Goal: Task Accomplishment & Management: Use online tool/utility

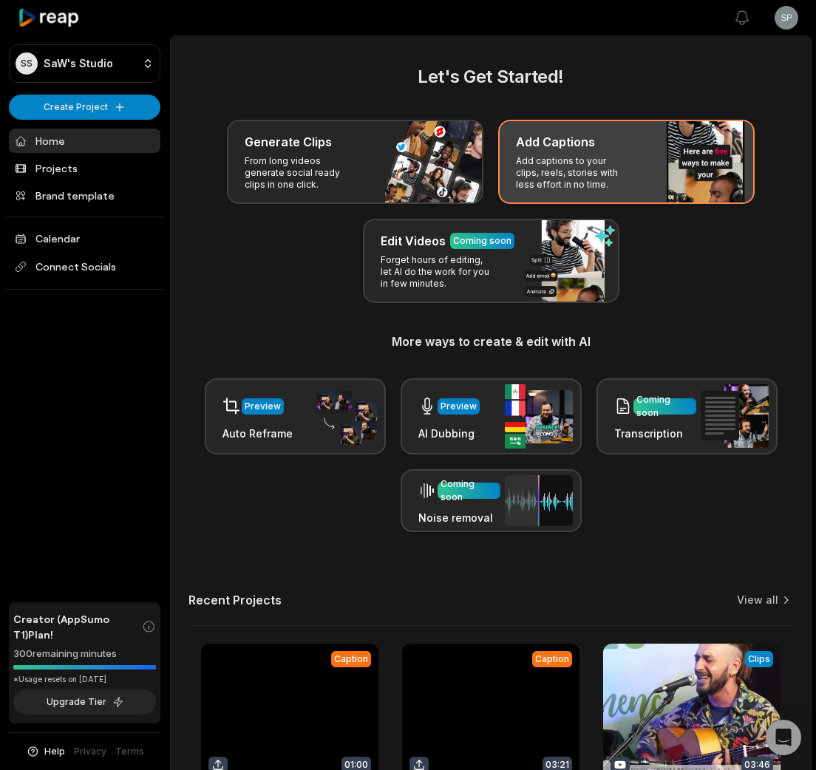
click at [575, 160] on p "Add captions to your clips, reels, stories with less effort in no time." at bounding box center [573, 172] width 115 height 35
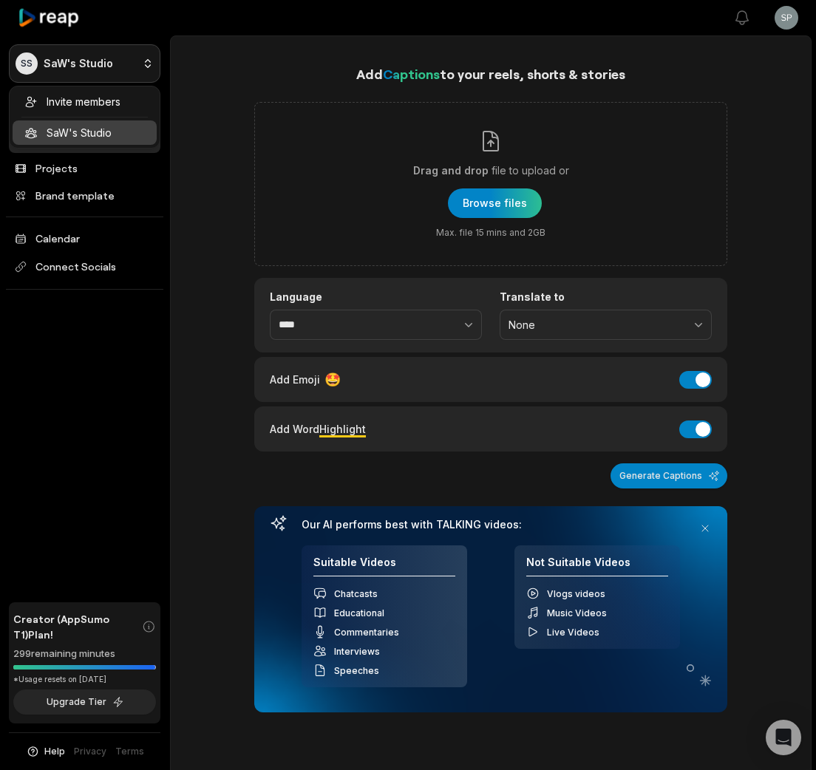
click at [140, 62] on html "SS SaW's Studio Create Project Home Projects Brand template Calendar Connect So…" at bounding box center [408, 385] width 816 height 770
click at [230, 50] on html "SS SaW's Studio Create Project Home Projects Brand template Calendar Connect So…" at bounding box center [408, 385] width 816 height 770
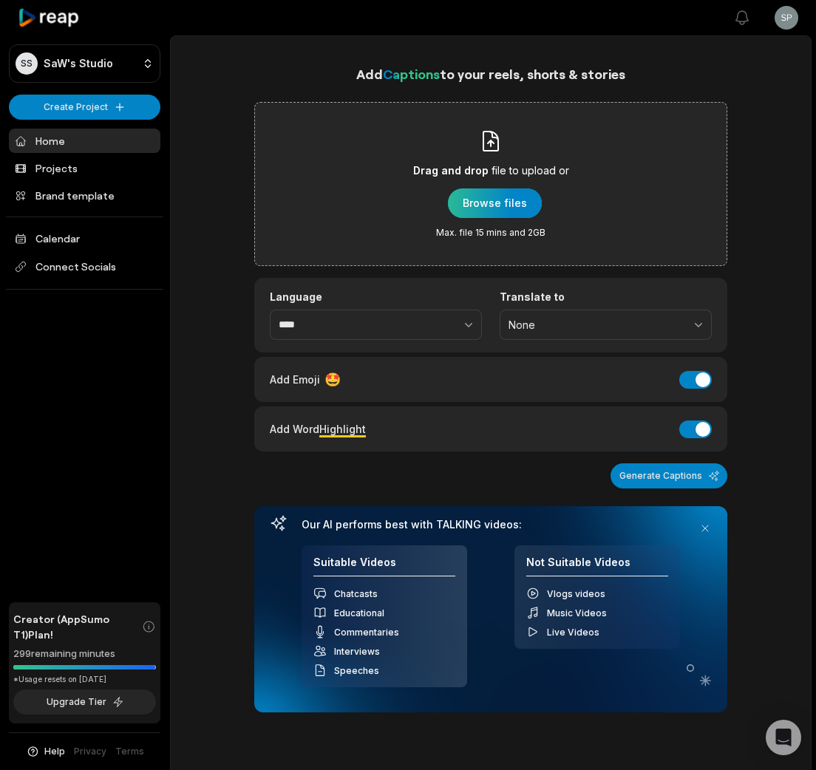
click at [493, 204] on div "button" at bounding box center [495, 203] width 94 height 30
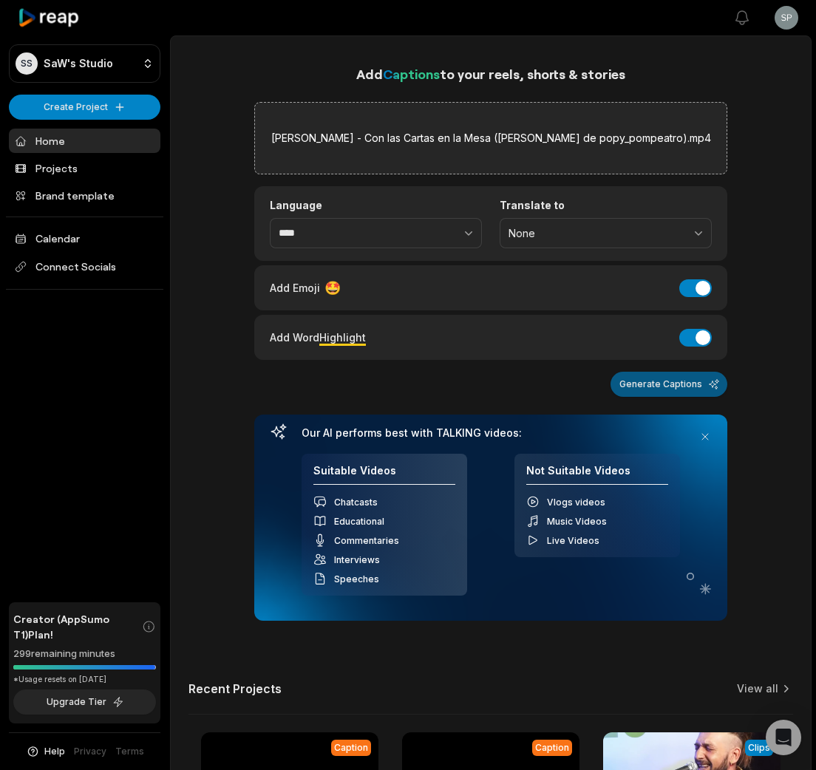
click at [671, 382] on button "Generate Captions" at bounding box center [668, 384] width 117 height 25
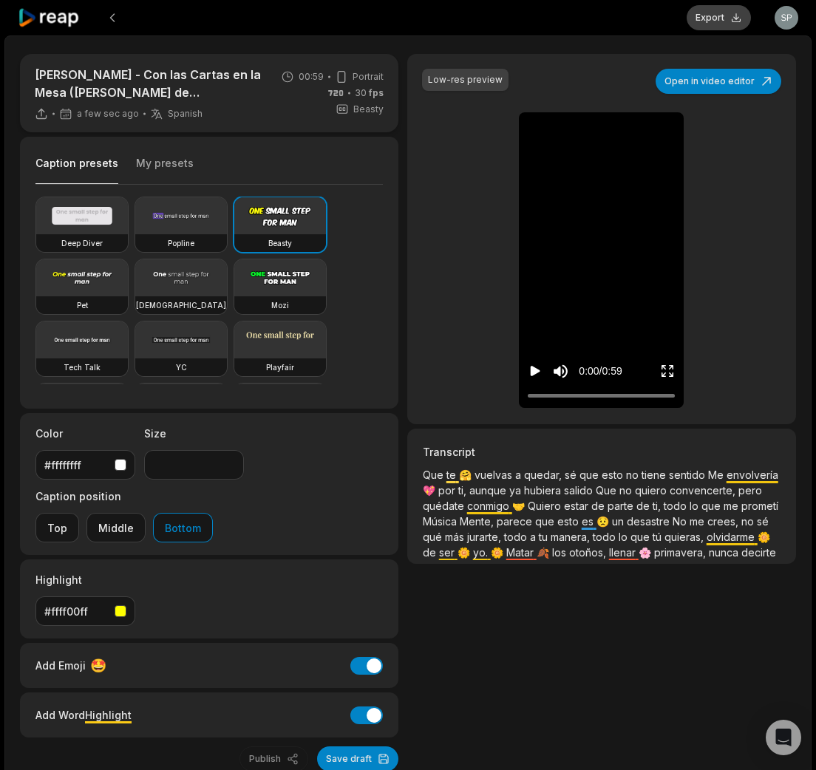
click at [726, 18] on button "Export" at bounding box center [719, 17] width 64 height 25
click at [69, 21] on icon at bounding box center [49, 18] width 63 height 20
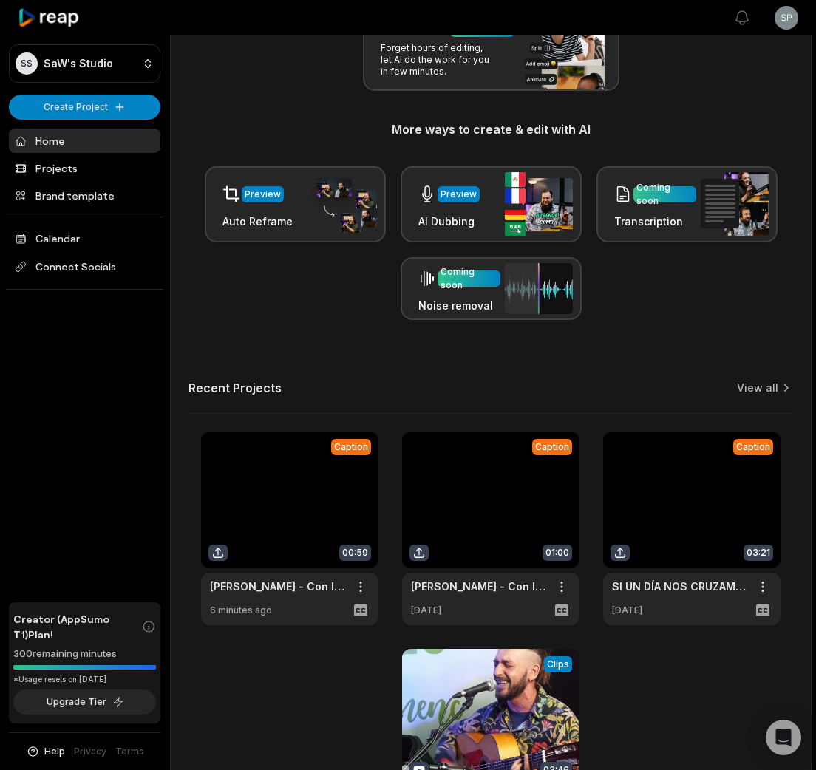
scroll to position [361, 0]
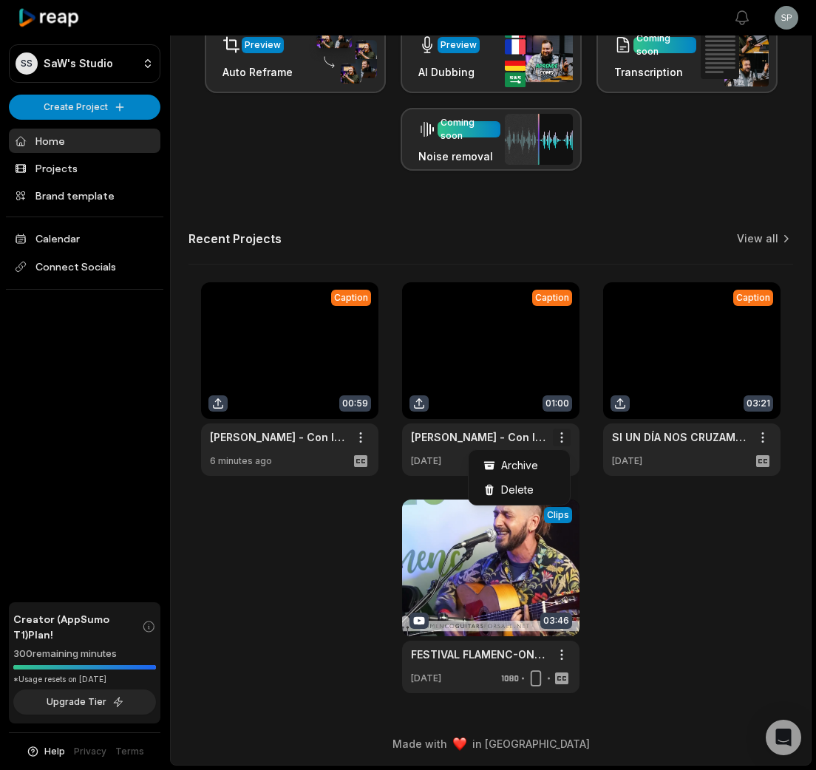
click at [559, 409] on html "SS SaW's Studio Create Project Home Projects Brand template Calendar Connect So…" at bounding box center [408, 24] width 816 height 770
click at [375, 409] on html "SS SaW's Studio Create Project Home Projects Brand template Calendar Connect So…" at bounding box center [408, 24] width 816 height 770
click at [789, 23] on html "SS SaW's Studio Create Project Home Projects Brand template Calendar Connect So…" at bounding box center [408, 24] width 816 height 770
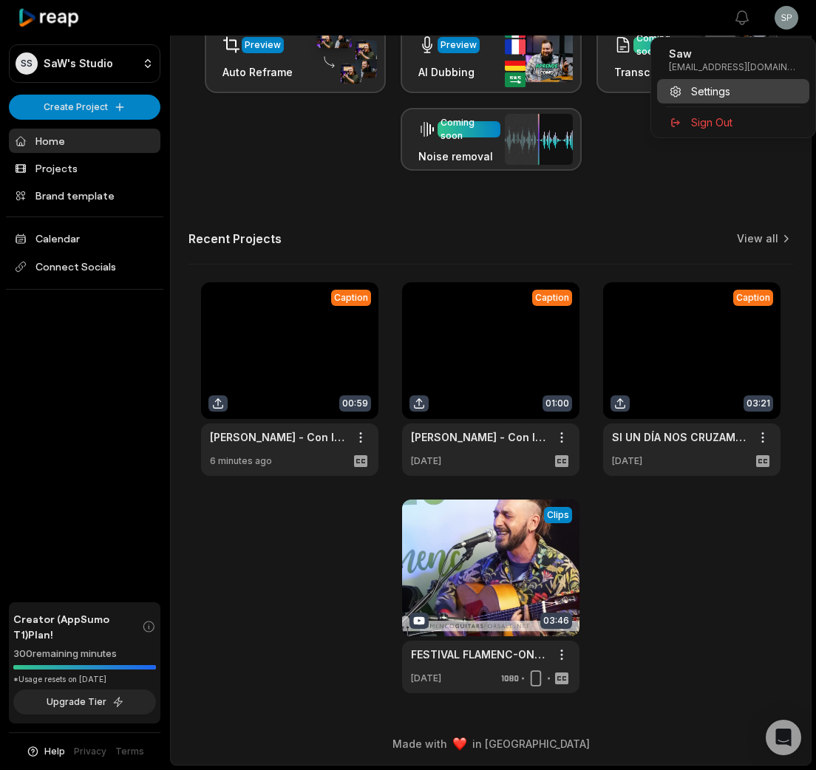
click at [721, 96] on span "Settings" at bounding box center [710, 92] width 39 height 16
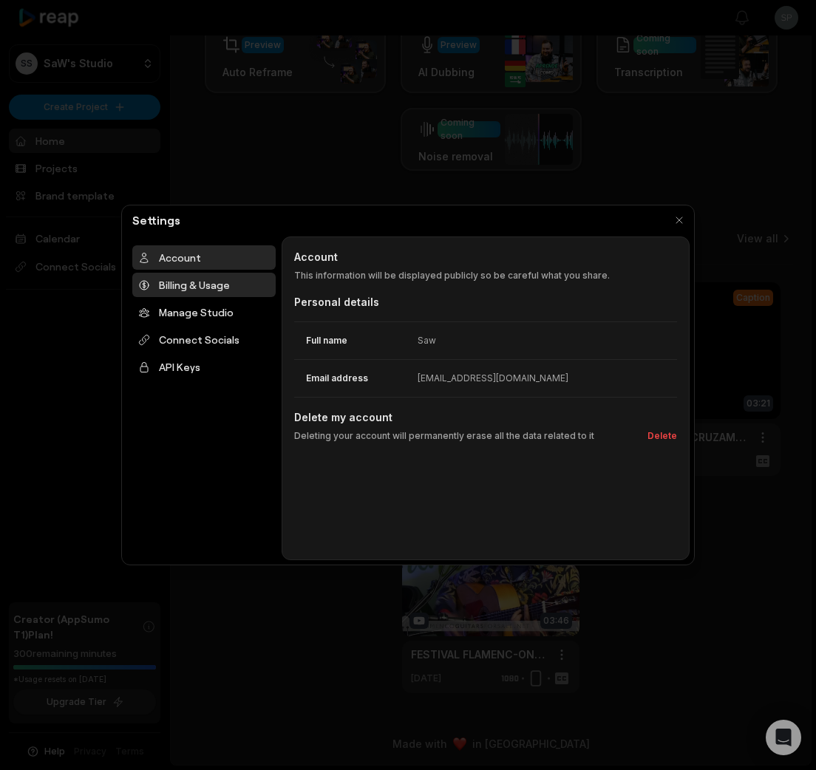
click at [208, 289] on div "Billing & Usage" at bounding box center [203, 285] width 143 height 24
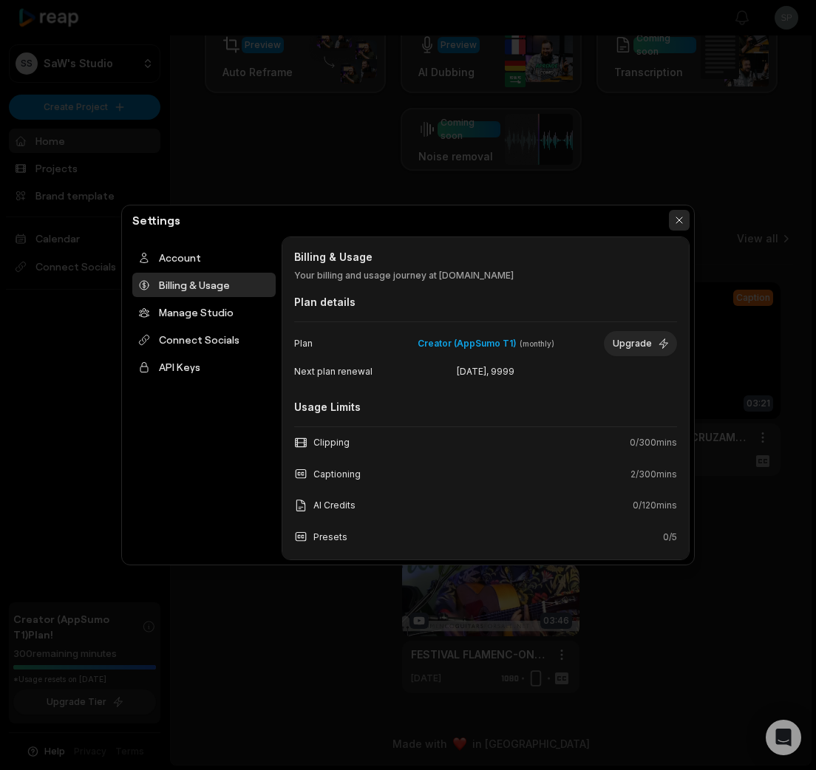
click at [675, 220] on button "button" at bounding box center [679, 220] width 21 height 21
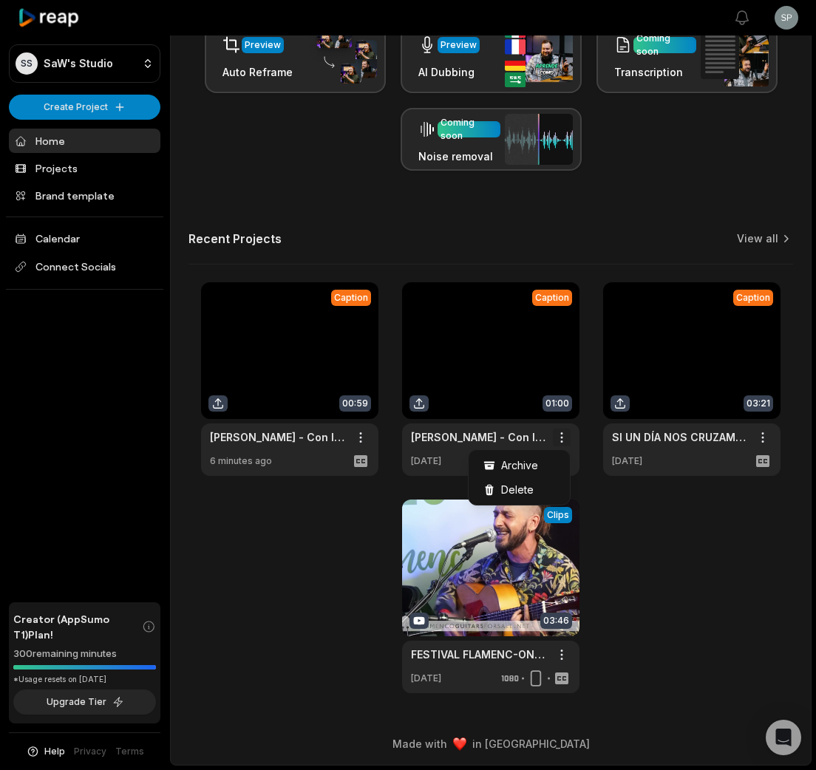
click at [559, 409] on html "SS SaW's Studio Create Project Home Projects Brand template Calendar Connect So…" at bounding box center [408, 24] width 816 height 770
click at [532, 493] on div "Delete" at bounding box center [519, 489] width 95 height 24
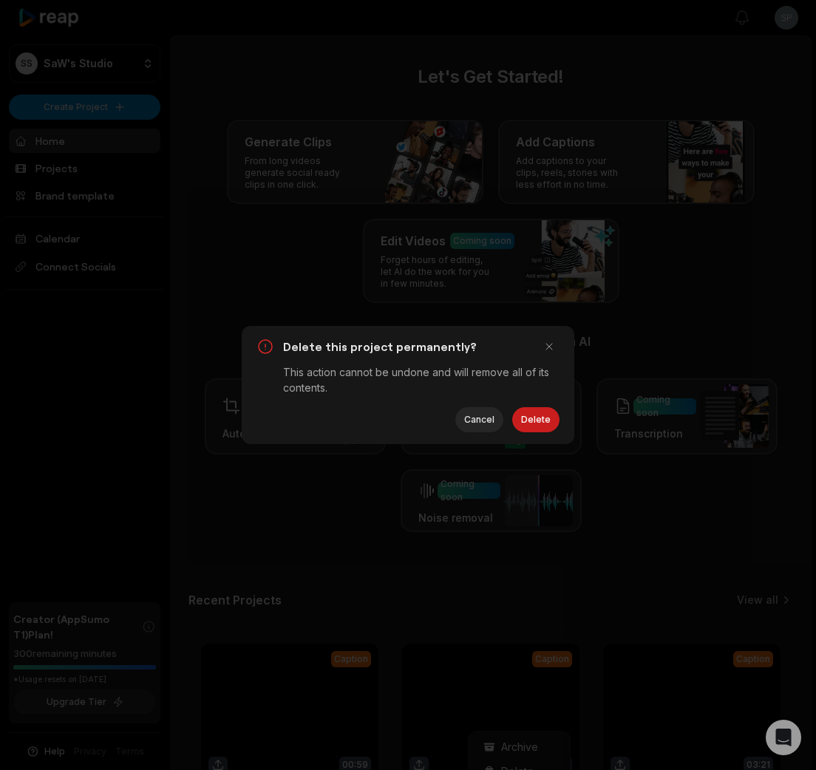
scroll to position [0, 0]
click at [551, 347] on button "button" at bounding box center [549, 346] width 21 height 21
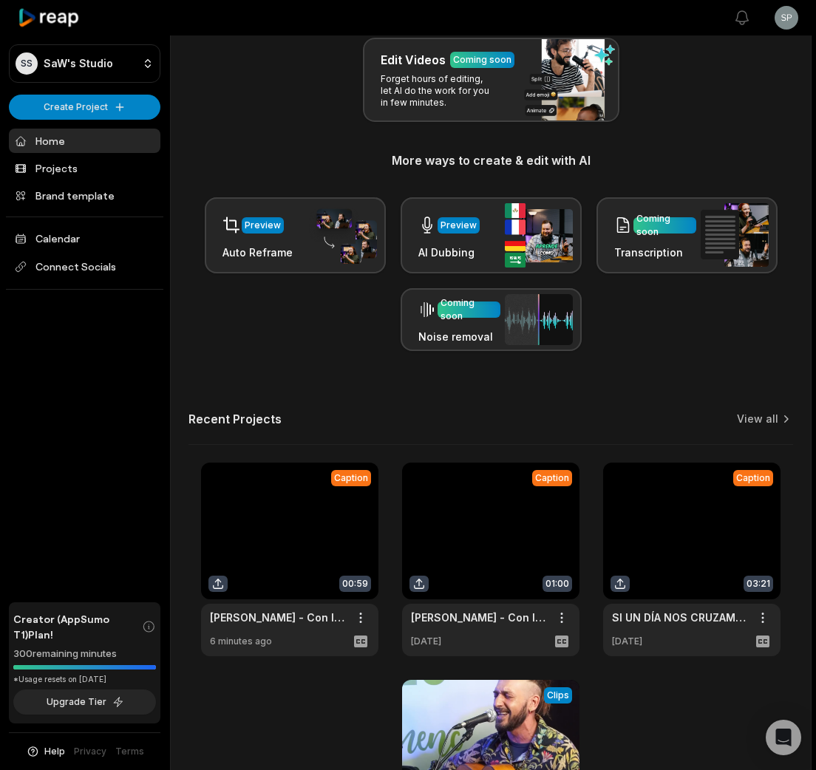
scroll to position [361, 0]
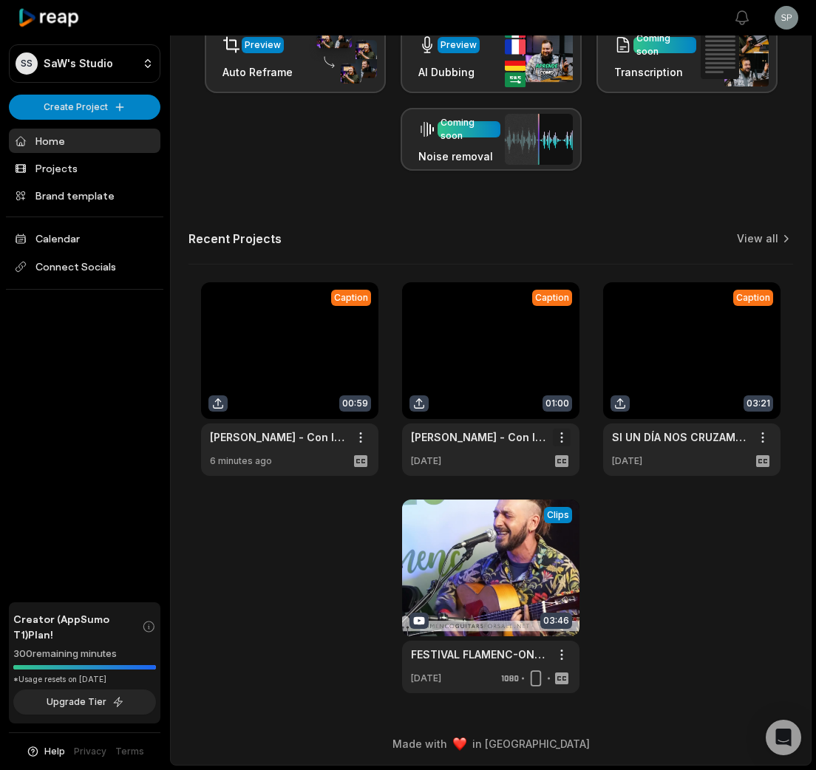
click at [563, 409] on html "SS SaW's Studio Create Project Home Projects Brand template Calendar Connect So…" at bounding box center [408, 24] width 816 height 770
click at [522, 484] on span "Delete" at bounding box center [517, 490] width 33 height 16
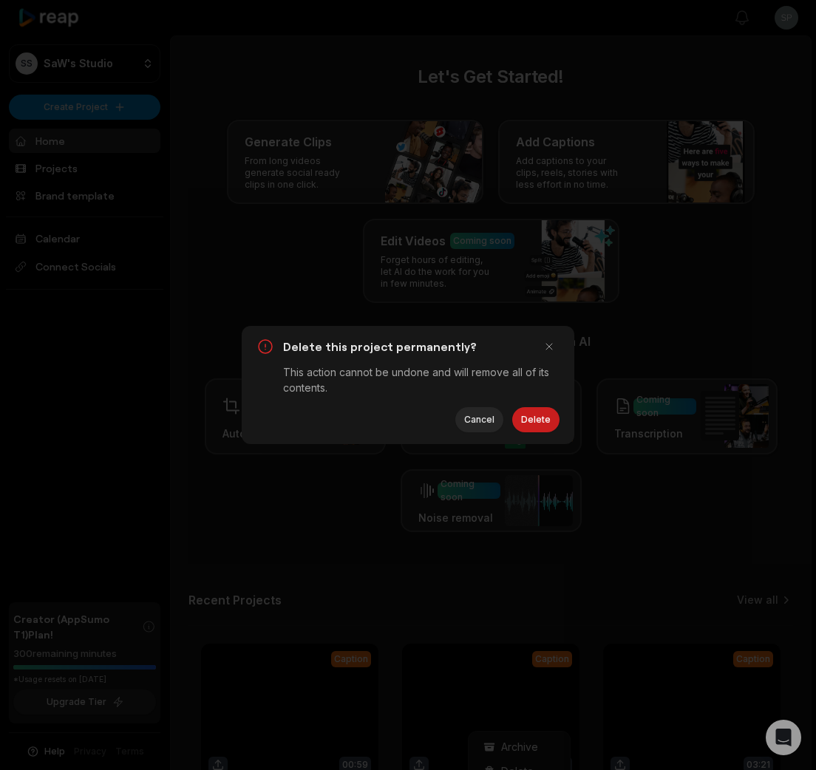
scroll to position [0, 0]
click at [546, 421] on button "Delete" at bounding box center [535, 419] width 47 height 25
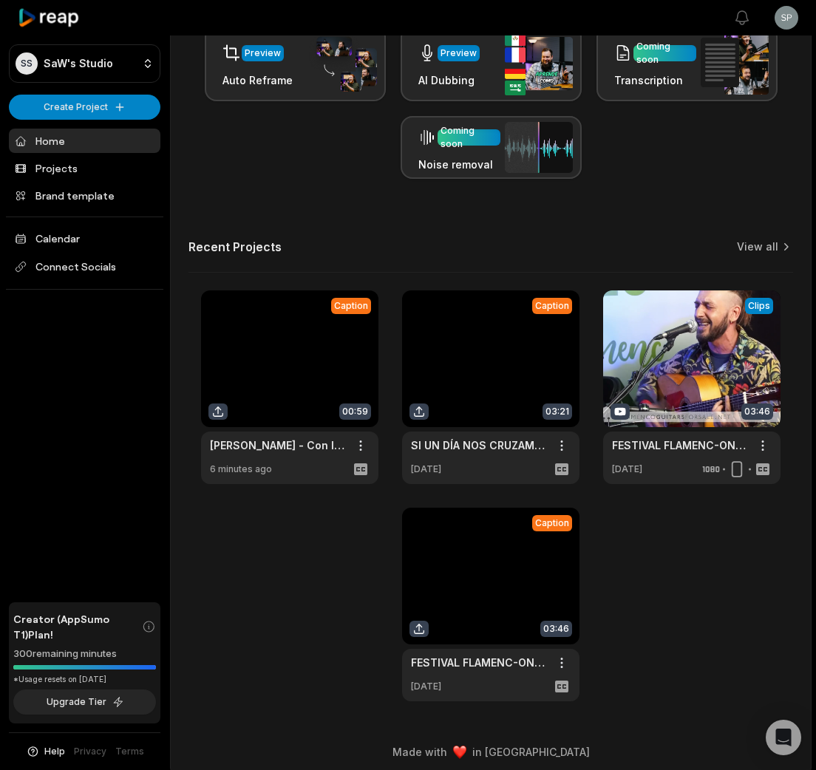
scroll to position [361, 0]
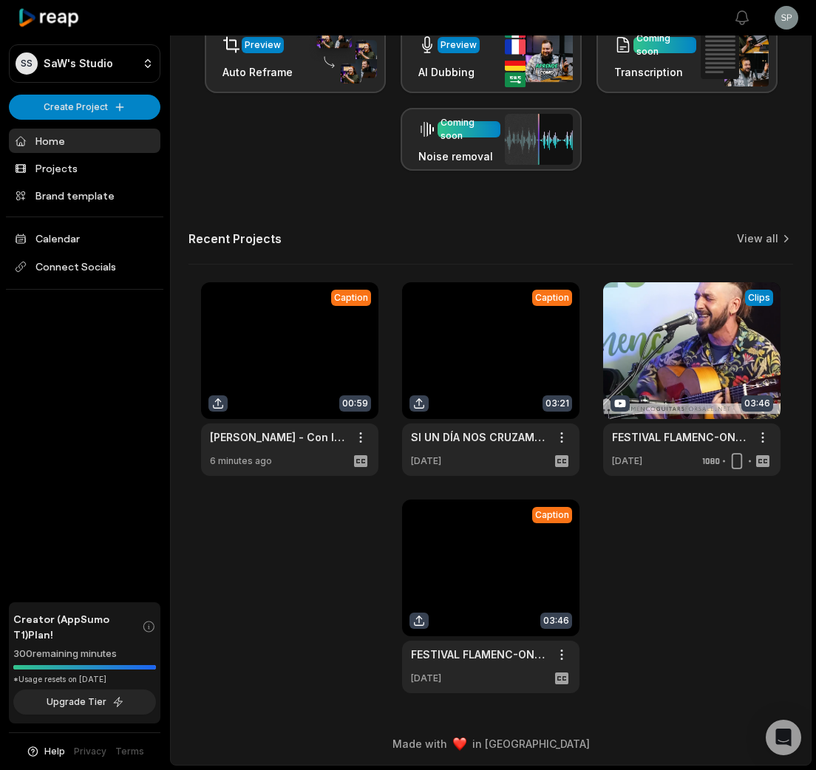
click at [284, 348] on link at bounding box center [289, 379] width 177 height 194
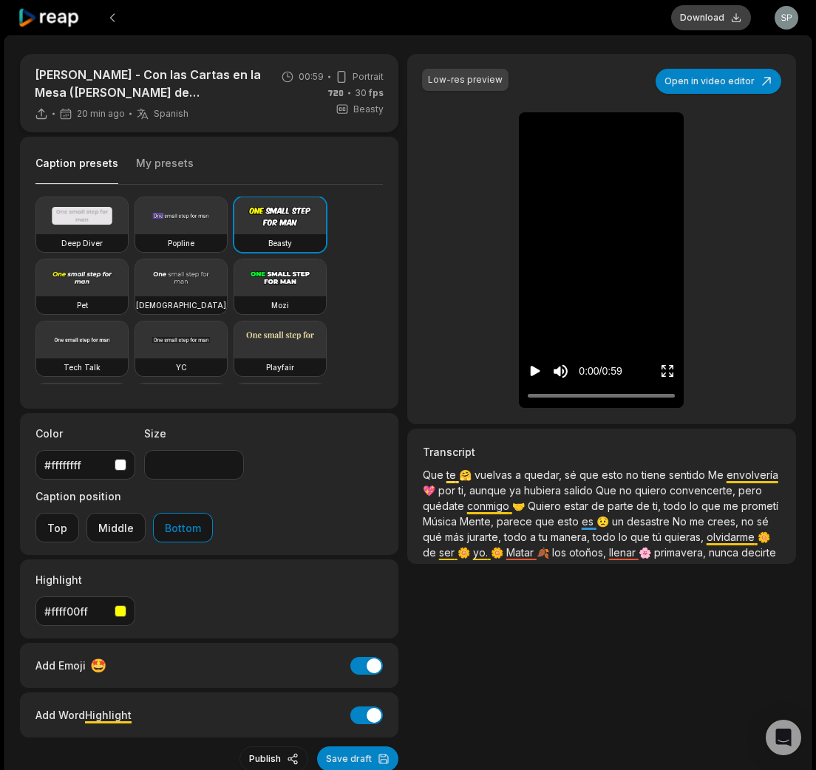
click at [714, 7] on button "Download" at bounding box center [711, 17] width 80 height 25
click at [554, 493] on span "hubiera" at bounding box center [544, 490] width 40 height 13
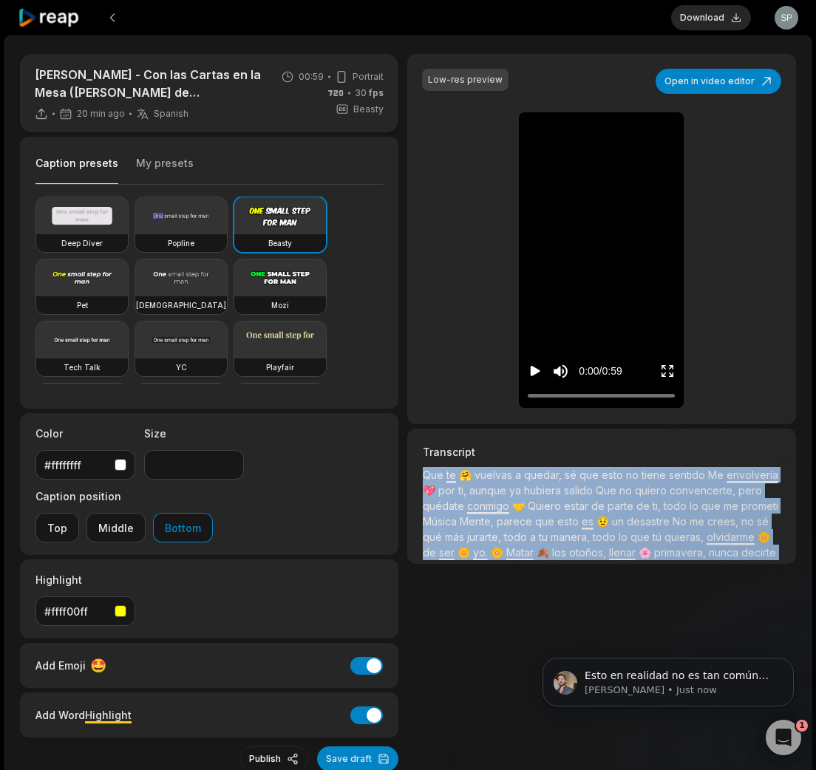
drag, startPoint x: 661, startPoint y: 542, endPoint x: 419, endPoint y: 473, distance: 251.2
click at [419, 473] on div "Transcript Que te 🤗 vuelvas a quedar, sé que esto no tiene sentido Me envolverí…" at bounding box center [601, 496] width 389 height 135
copy p "Que te 🤗 vuelvas a quedar, sé que esto no tiene sentido Me envolvería 💖 por ti,…"
